Goal: Navigation & Orientation: Go to known website

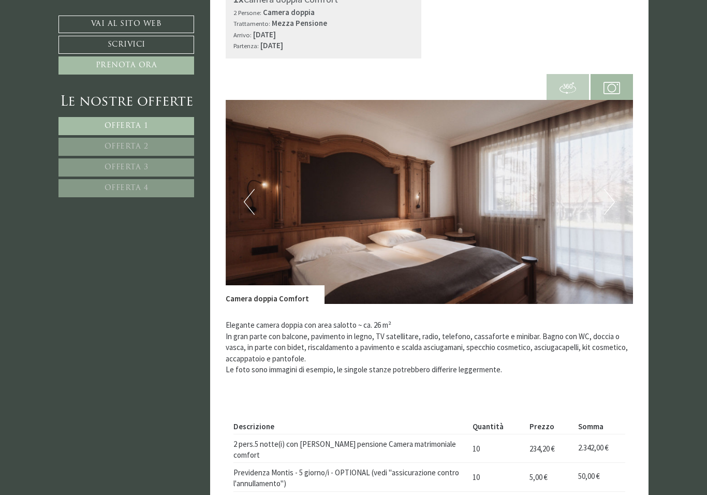
scroll to position [1056, 0]
click at [616, 202] on img at bounding box center [430, 202] width 408 height 204
click at [614, 196] on button "Next" at bounding box center [609, 202] width 11 height 26
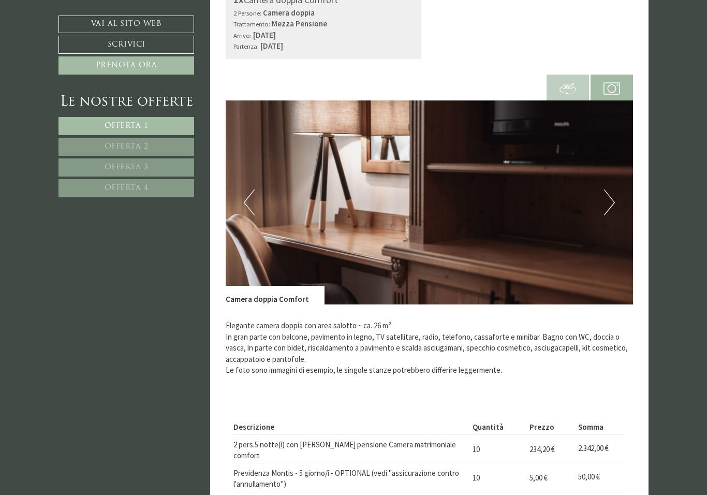
click at [607, 197] on button "Next" at bounding box center [609, 202] width 11 height 26
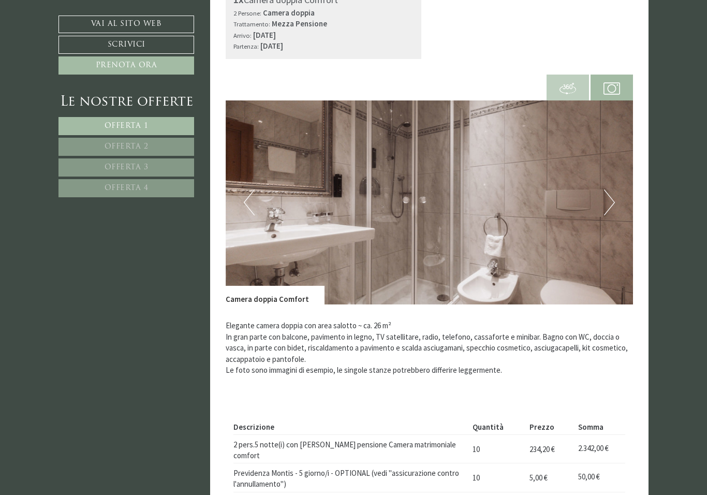
click at [613, 199] on button "Next" at bounding box center [609, 202] width 11 height 26
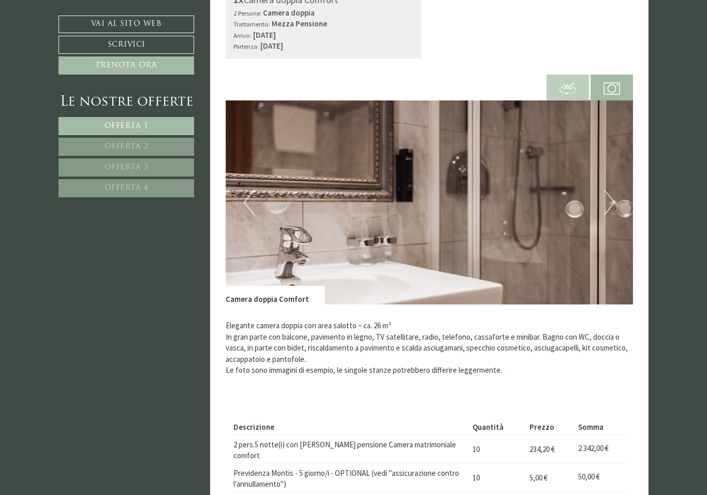
click at [616, 206] on img at bounding box center [430, 202] width 408 height 204
click at [617, 195] on img at bounding box center [430, 202] width 408 height 204
click at [608, 200] on button "Next" at bounding box center [609, 202] width 11 height 26
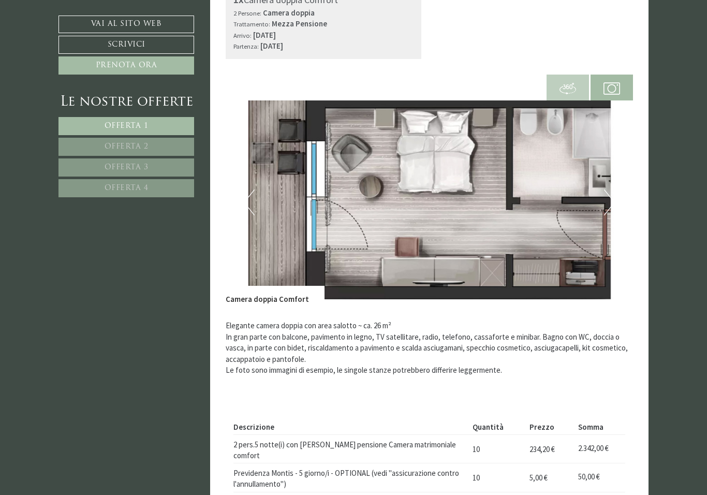
click at [606, 190] on button "Next" at bounding box center [609, 202] width 11 height 26
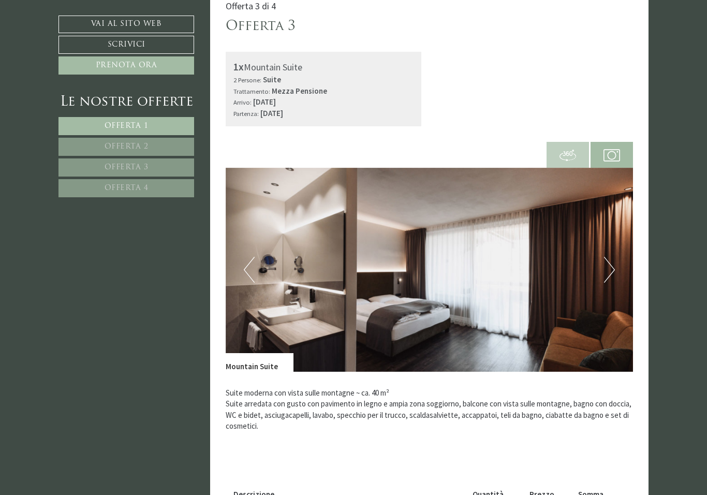
scroll to position [1690, 0]
click at [612, 257] on button "Next" at bounding box center [609, 270] width 11 height 26
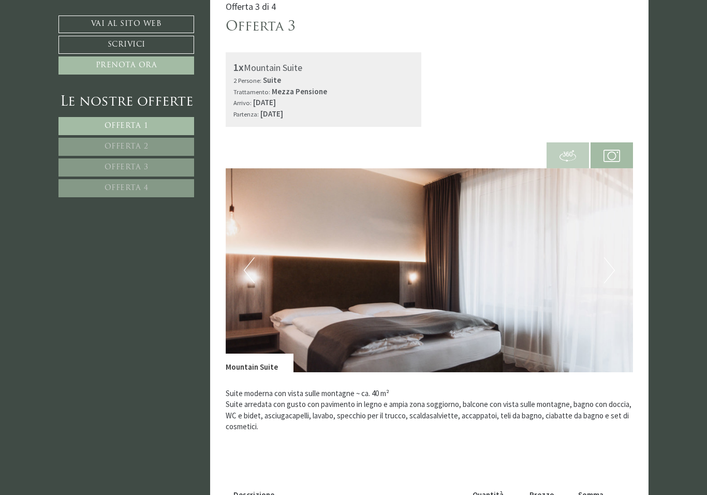
click at [632, 244] on img at bounding box center [430, 270] width 408 height 204
click at [611, 257] on button "Next" at bounding box center [609, 270] width 11 height 26
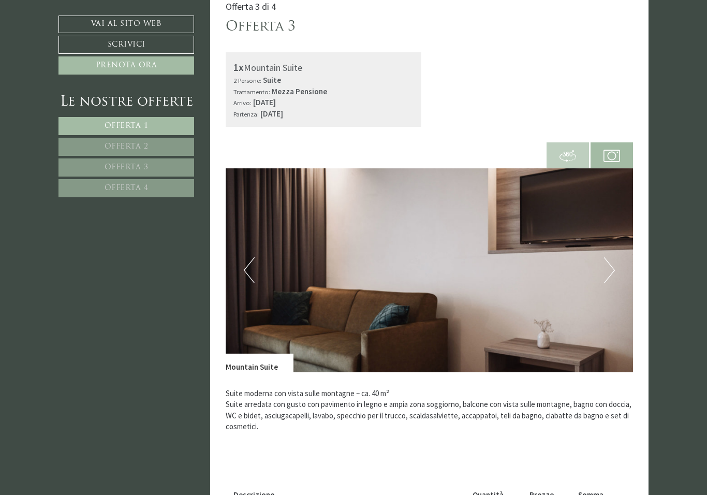
click at [611, 257] on button "Next" at bounding box center [609, 270] width 11 height 26
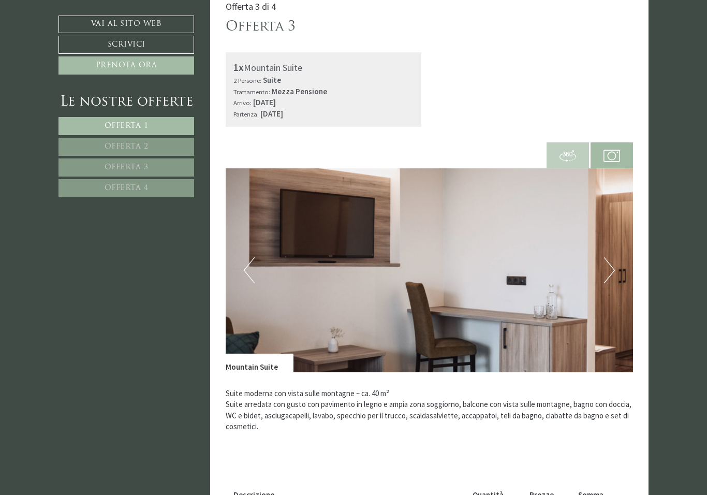
click at [612, 257] on button "Next" at bounding box center [609, 270] width 11 height 26
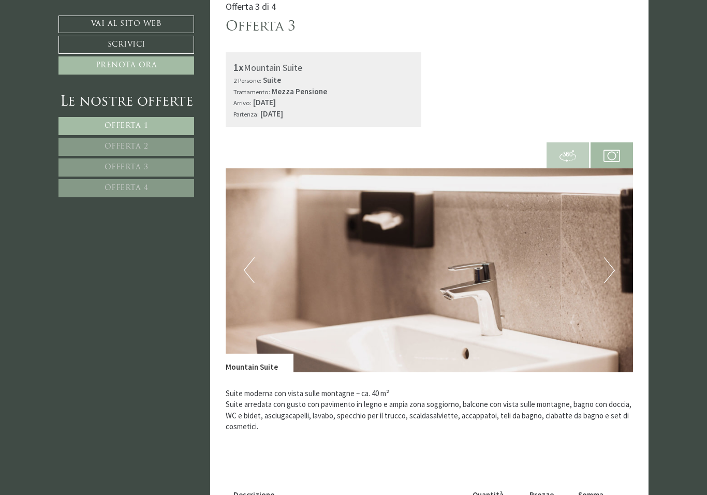
click at [611, 257] on button "Next" at bounding box center [609, 270] width 11 height 26
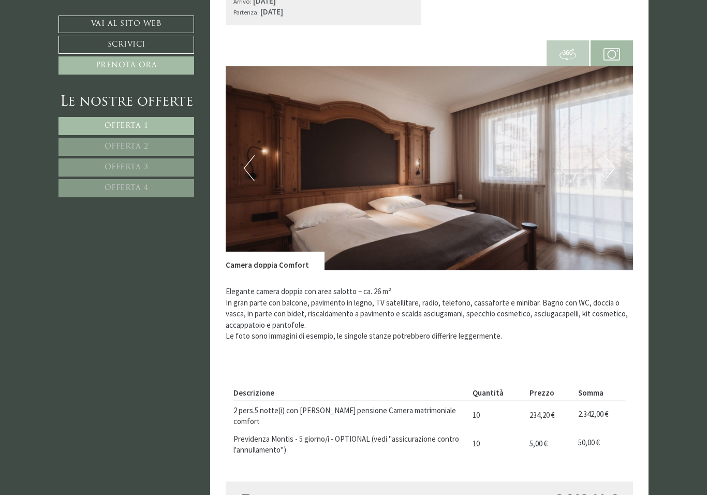
scroll to position [1090, 0]
click at [627, 152] on img at bounding box center [430, 169] width 408 height 204
click at [614, 162] on button "Next" at bounding box center [609, 169] width 11 height 26
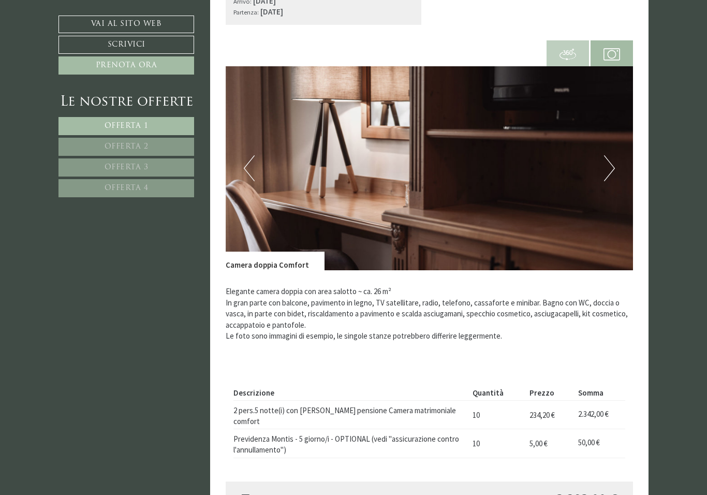
click at [625, 162] on img at bounding box center [430, 168] width 408 height 204
click at [607, 166] on button "Next" at bounding box center [609, 168] width 11 height 26
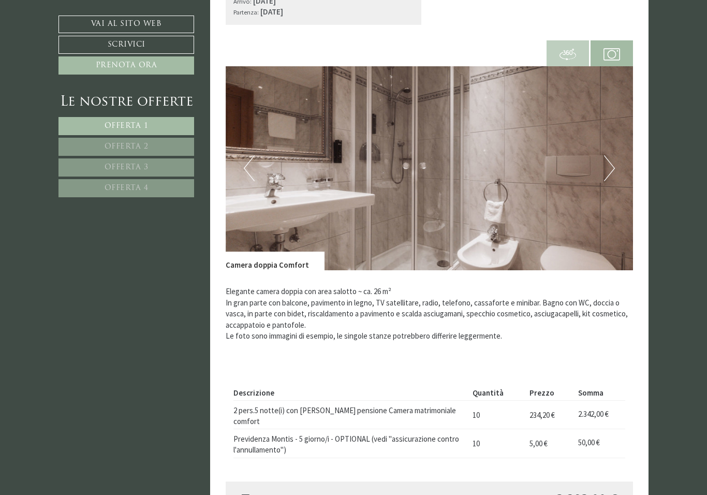
click at [611, 168] on button "Next" at bounding box center [609, 168] width 11 height 26
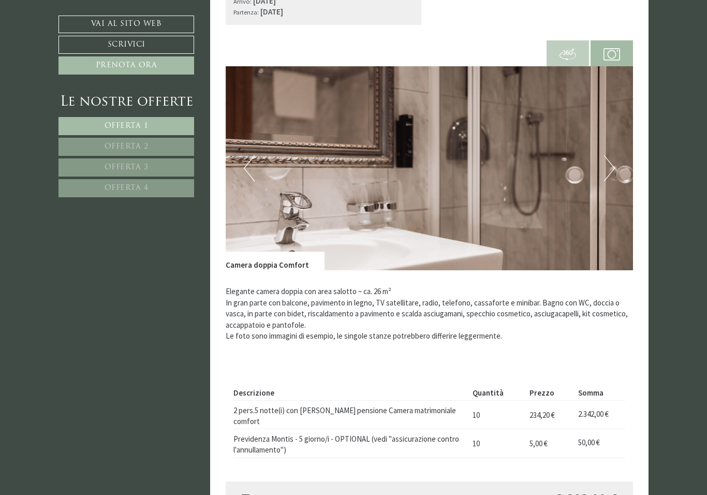
click at [610, 167] on button "Next" at bounding box center [609, 168] width 11 height 26
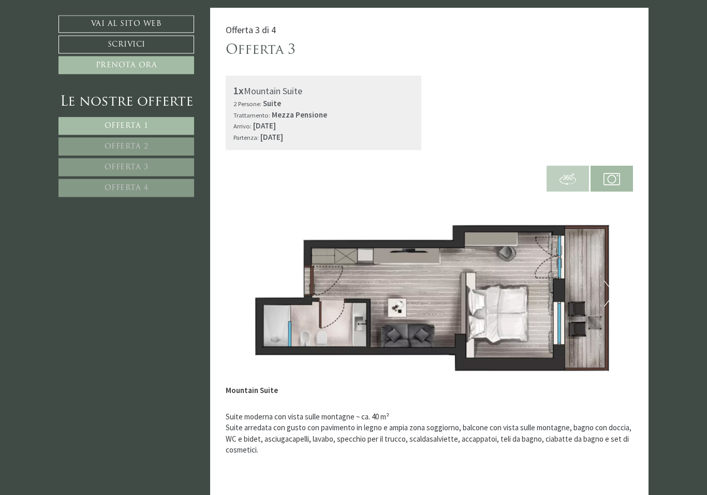
scroll to position [1667, 0]
click at [616, 262] on img at bounding box center [430, 293] width 408 height 204
click at [600, 274] on img at bounding box center [430, 293] width 408 height 204
click at [601, 274] on img at bounding box center [430, 293] width 408 height 204
click at [613, 281] on button "Next" at bounding box center [609, 294] width 11 height 26
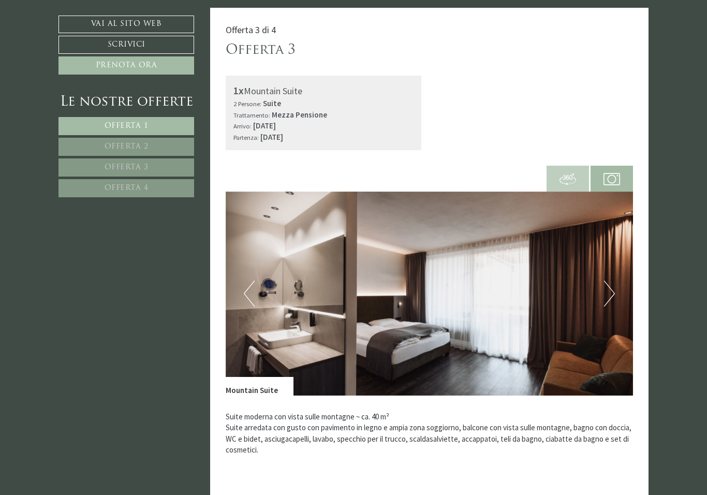
click at [603, 278] on img at bounding box center [430, 293] width 408 height 204
click at [612, 281] on button "Next" at bounding box center [609, 294] width 11 height 26
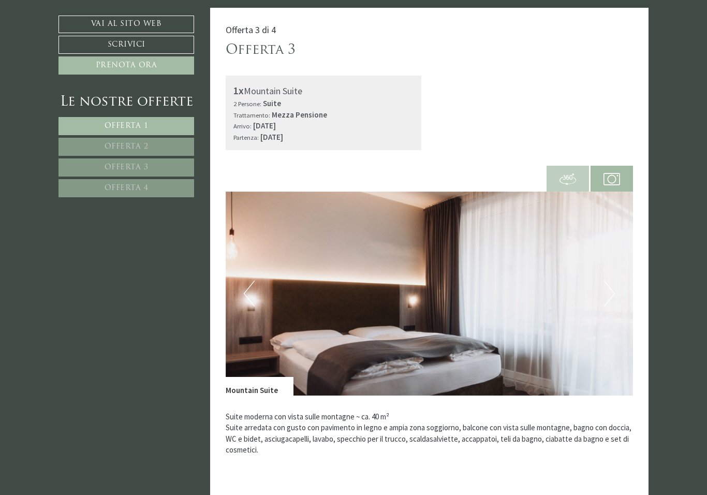
click at [609, 281] on button "Next" at bounding box center [609, 294] width 11 height 26
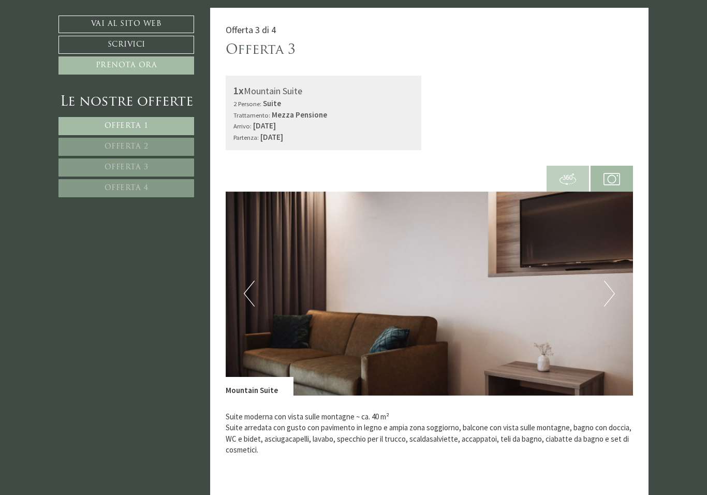
click at [611, 281] on button "Next" at bounding box center [609, 294] width 11 height 26
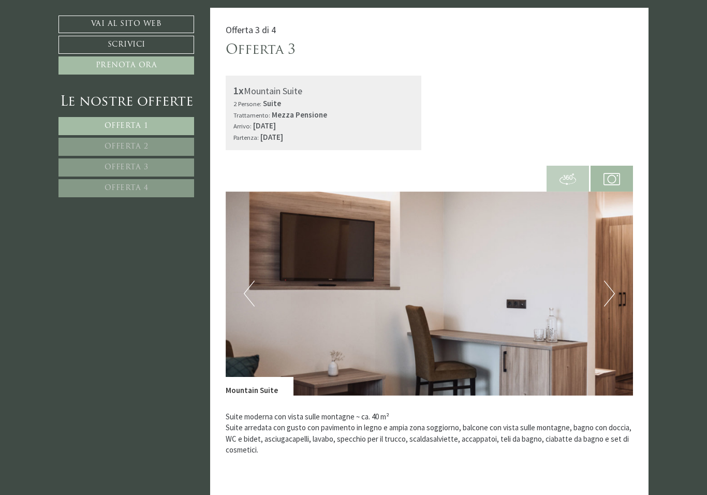
click at [615, 276] on img at bounding box center [430, 293] width 408 height 204
click at [605, 284] on button "Next" at bounding box center [609, 294] width 11 height 26
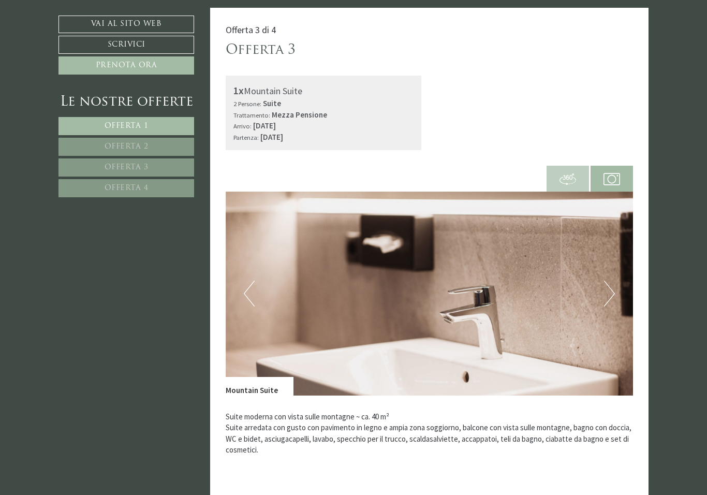
click at [615, 284] on img at bounding box center [430, 293] width 408 height 204
click at [610, 283] on button "Next" at bounding box center [609, 294] width 11 height 26
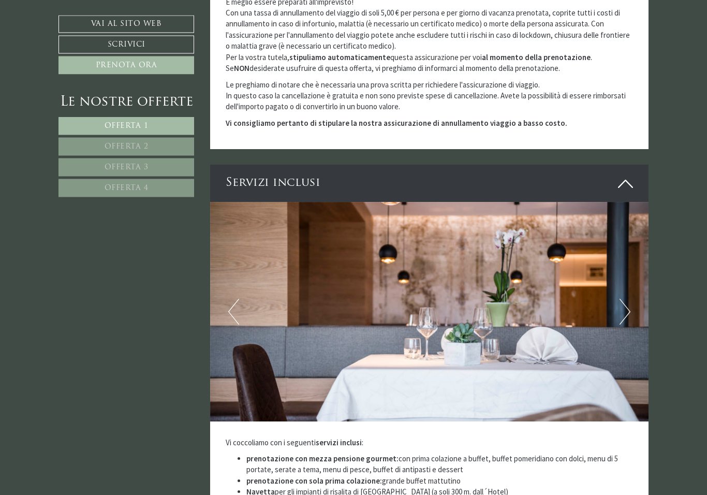
scroll to position [2569, 0]
click at [627, 299] on button "Next" at bounding box center [624, 312] width 11 height 26
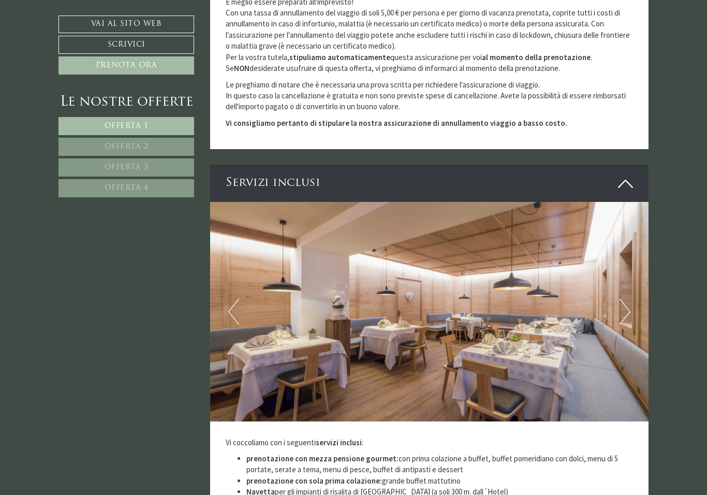
click at [625, 299] on button "Next" at bounding box center [624, 312] width 11 height 26
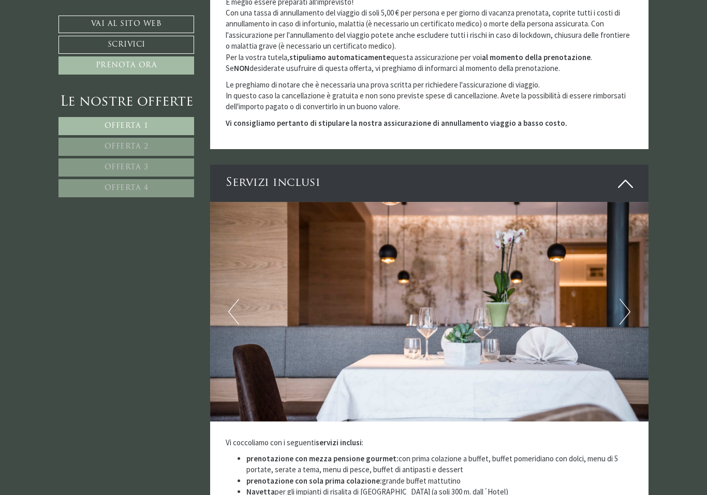
click at [620, 299] on button "Next" at bounding box center [624, 312] width 11 height 26
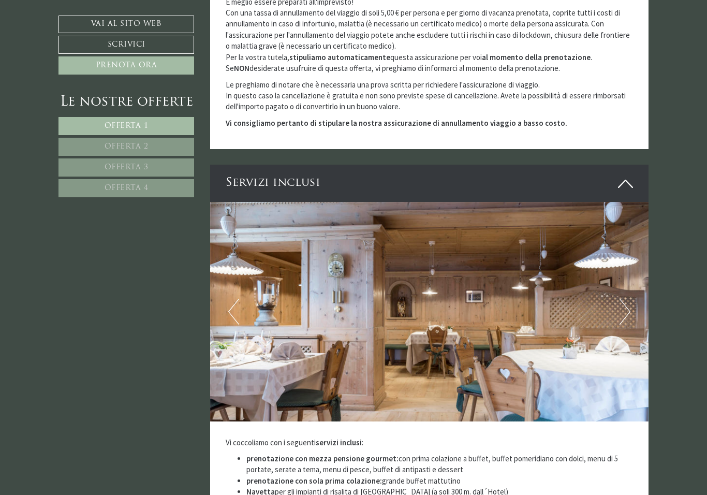
click at [631, 276] on img at bounding box center [429, 311] width 439 height 219
click at [634, 272] on img at bounding box center [429, 311] width 439 height 219
click at [625, 299] on button "Next" at bounding box center [624, 312] width 11 height 26
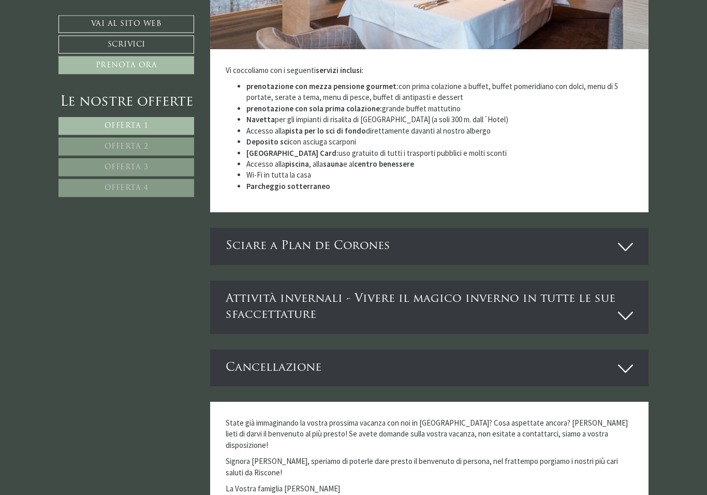
scroll to position [2941, 0]
click at [625, 238] on icon at bounding box center [625, 247] width 15 height 18
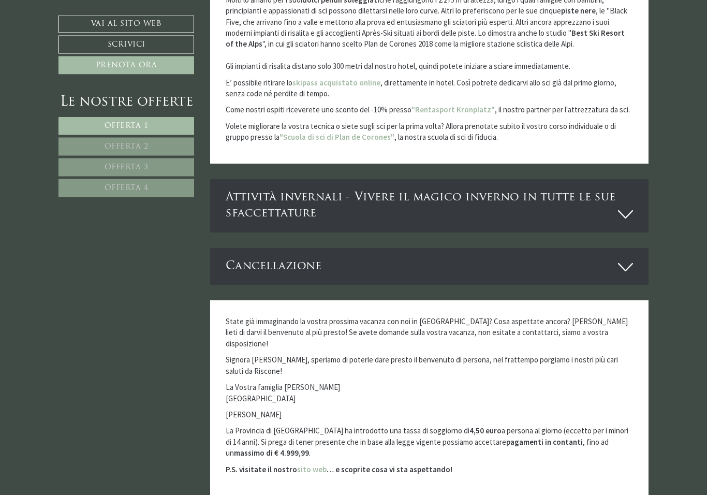
scroll to position [3446, 0]
click at [622, 205] on icon at bounding box center [625, 214] width 15 height 18
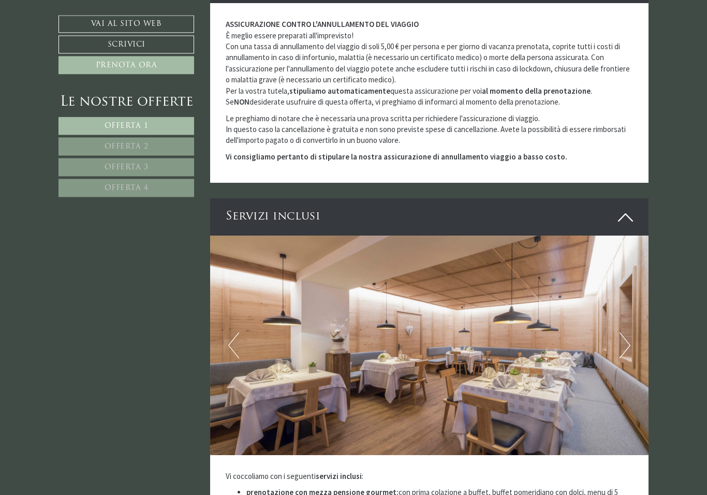
scroll to position [2559, 0]
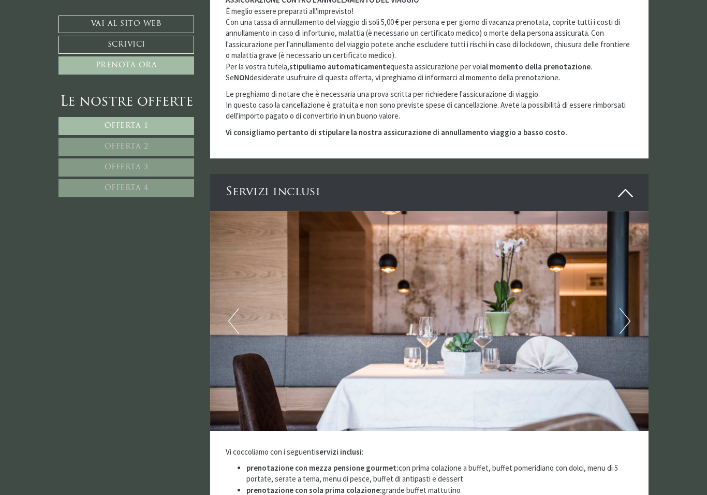
click at [629, 308] on button "Next" at bounding box center [624, 321] width 11 height 26
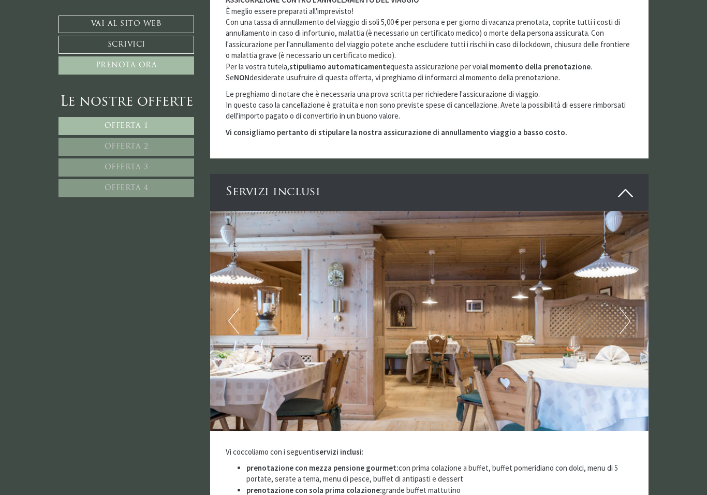
click at [632, 296] on img at bounding box center [429, 320] width 439 height 219
click at [625, 308] on button "Next" at bounding box center [624, 321] width 11 height 26
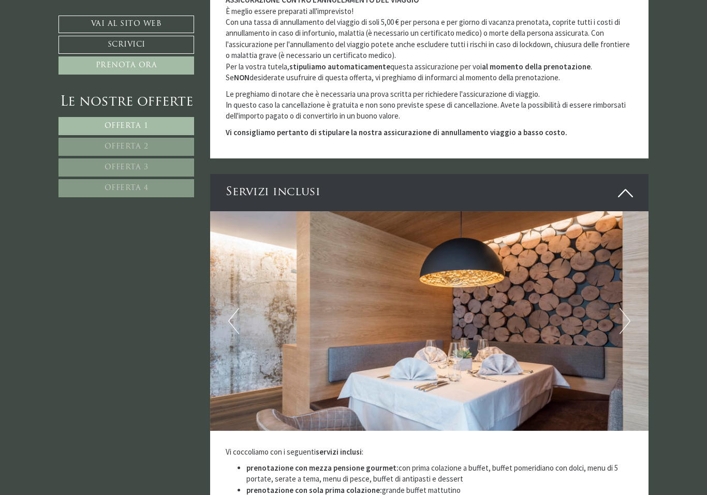
click at [619, 287] on img at bounding box center [429, 320] width 439 height 219
click at [622, 308] on button "Next" at bounding box center [624, 321] width 11 height 26
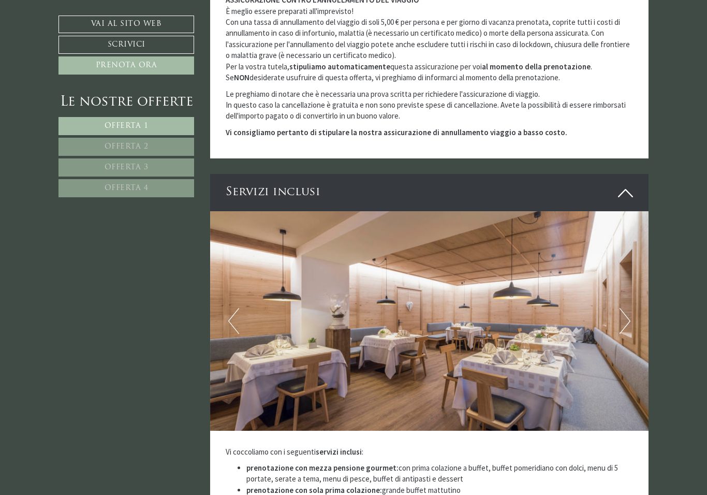
click at [617, 294] on img at bounding box center [429, 320] width 439 height 219
click at [618, 285] on img at bounding box center [429, 320] width 439 height 219
click at [620, 308] on button "Next" at bounding box center [624, 321] width 11 height 26
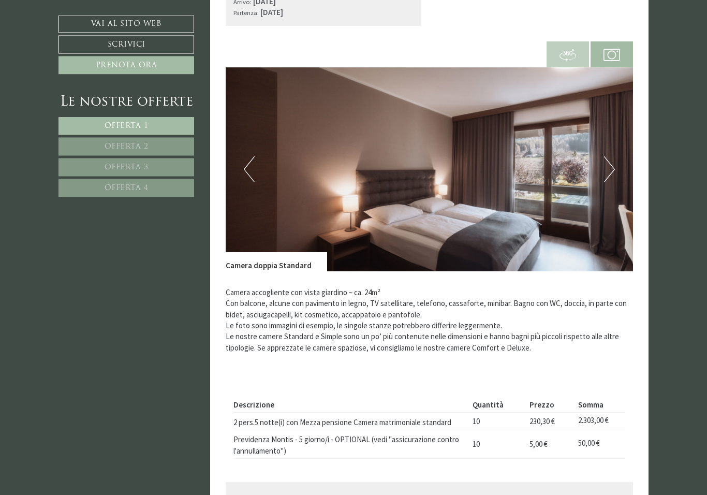
scroll to position [368, 0]
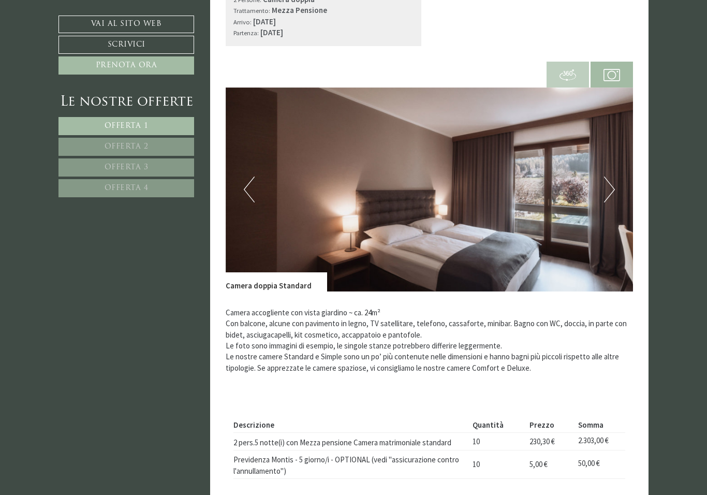
click at [612, 183] on button "Next" at bounding box center [609, 189] width 11 height 26
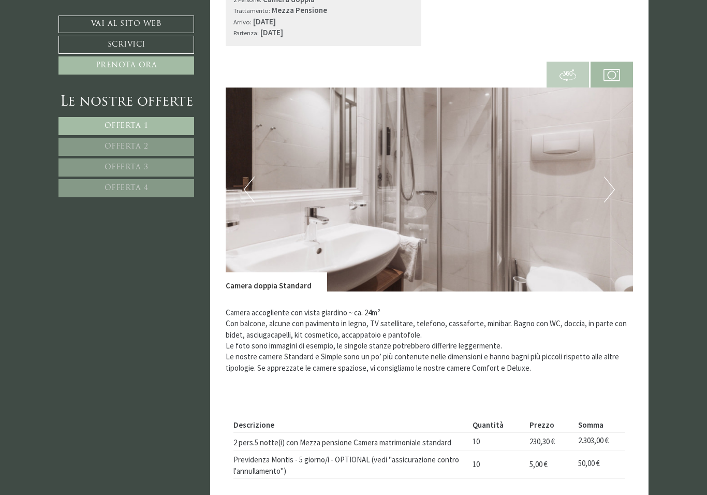
click at [609, 191] on button "Next" at bounding box center [609, 189] width 11 height 26
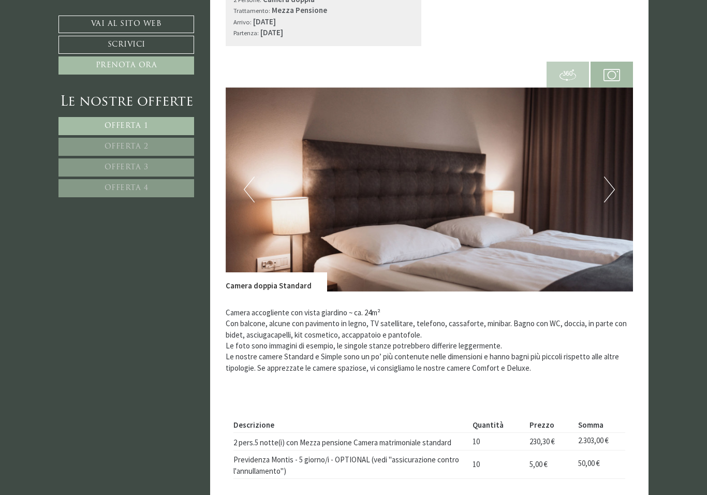
click at [609, 188] on button "Next" at bounding box center [609, 189] width 11 height 26
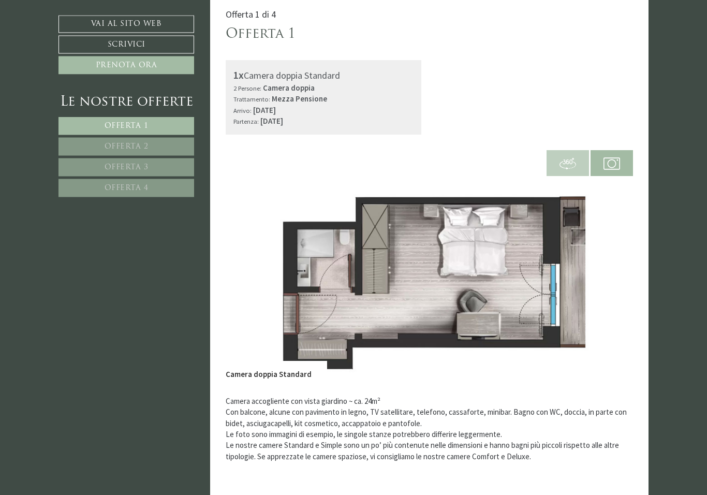
scroll to position [0, 0]
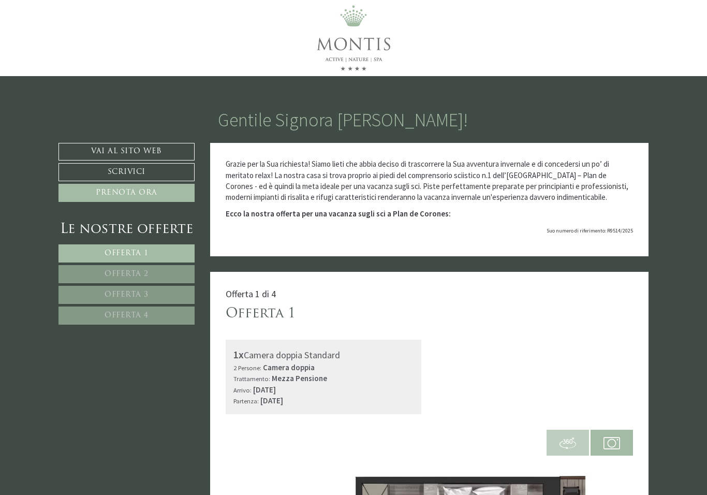
click at [167, 153] on link "Vai al sito web" at bounding box center [126, 152] width 136 height 18
